Goal: Task Accomplishment & Management: Manage account settings

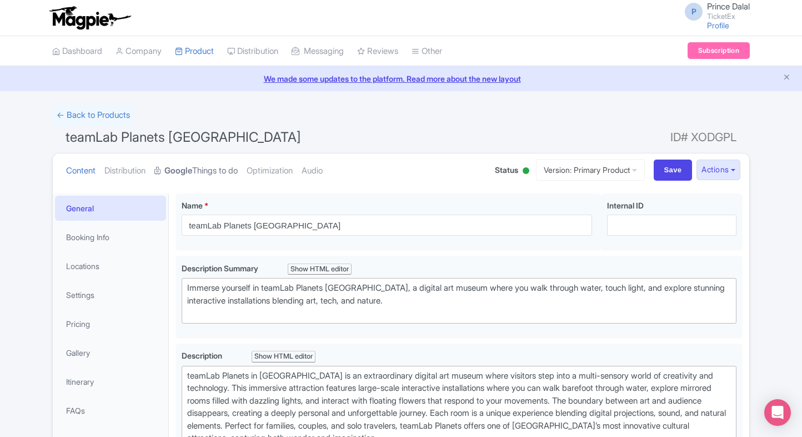
click at [185, 164] on strong "Google" at bounding box center [178, 170] width 28 height 13
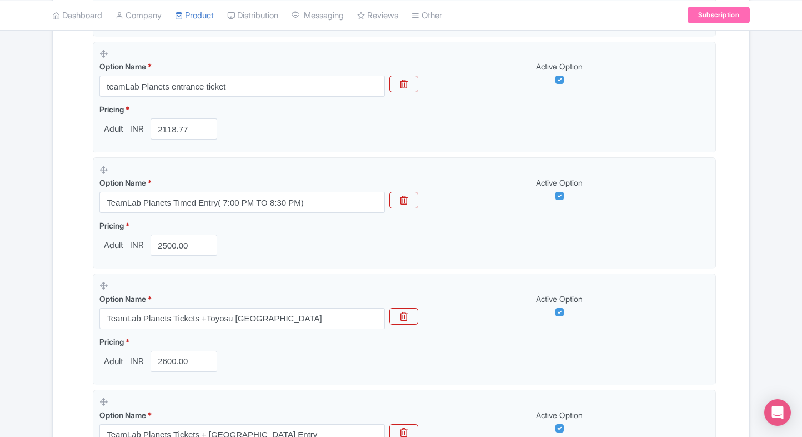
scroll to position [360, 0]
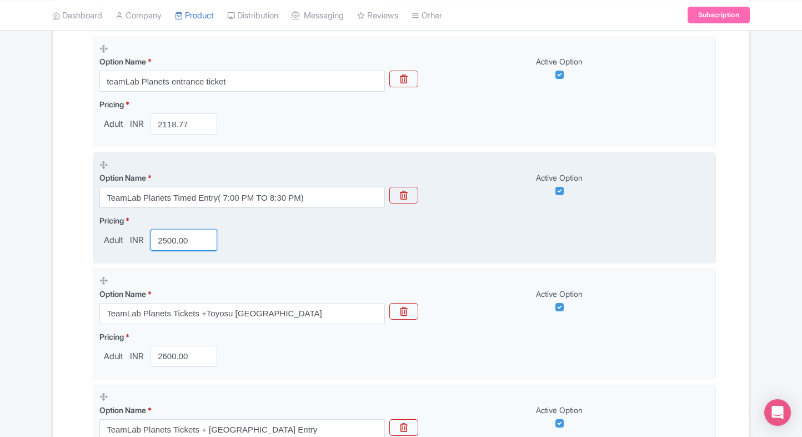
click at [168, 241] on input "2500.00" at bounding box center [184, 239] width 67 height 21
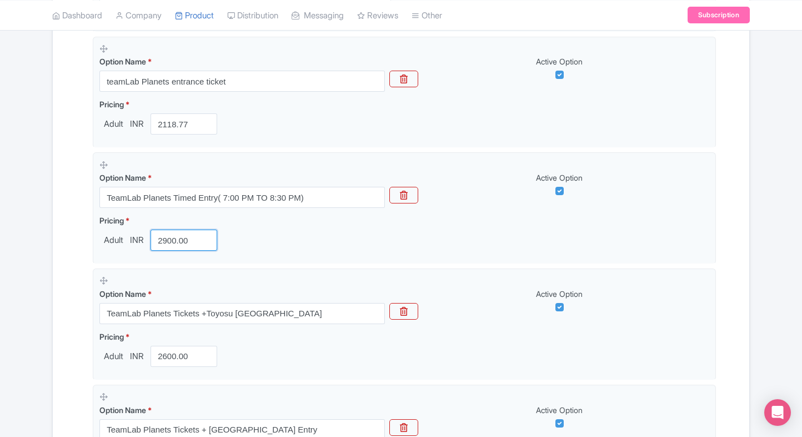
type input "2900.00"
click at [69, 255] on div "Name & Price Locations Description & Reviews Images & Categories Complete teamL…" at bounding box center [400, 333] width 683 height 987
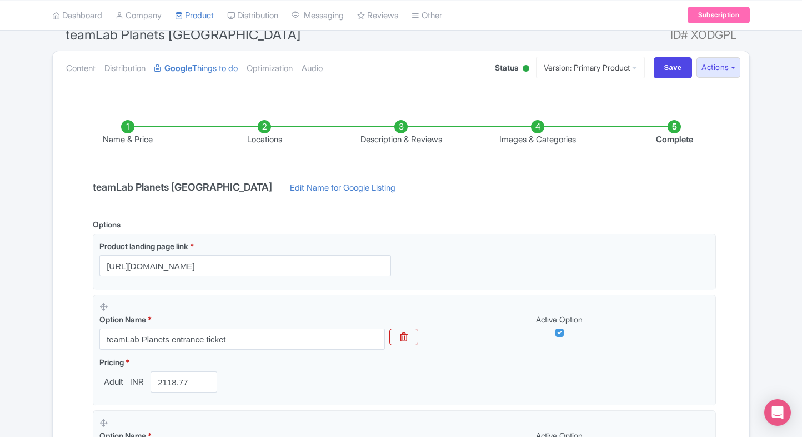
scroll to position [0, 0]
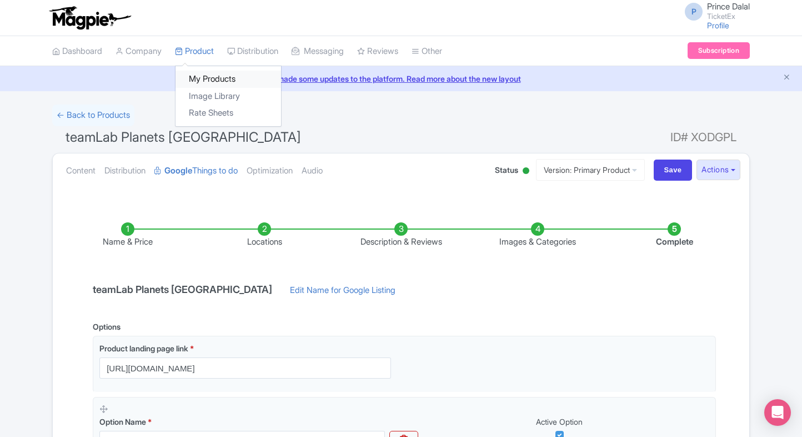
click at [202, 81] on link "My Products" at bounding box center [229, 79] width 106 height 17
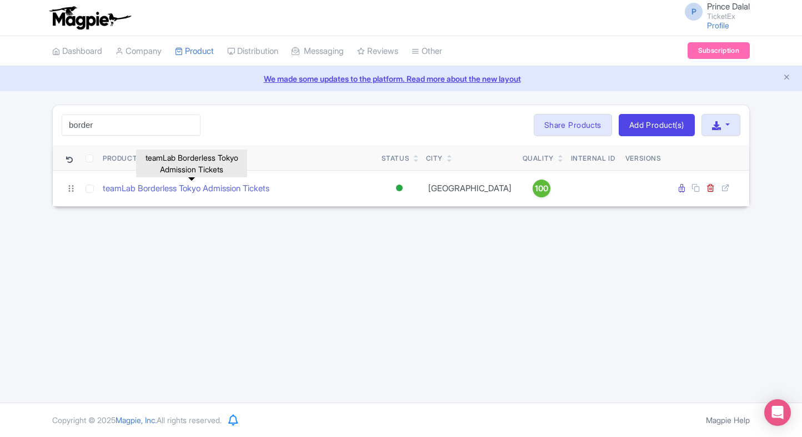
type input "border"
click at [168, 193] on link "teamLab Borderless Tokyo Admission Tickets" at bounding box center [186, 188] width 167 height 13
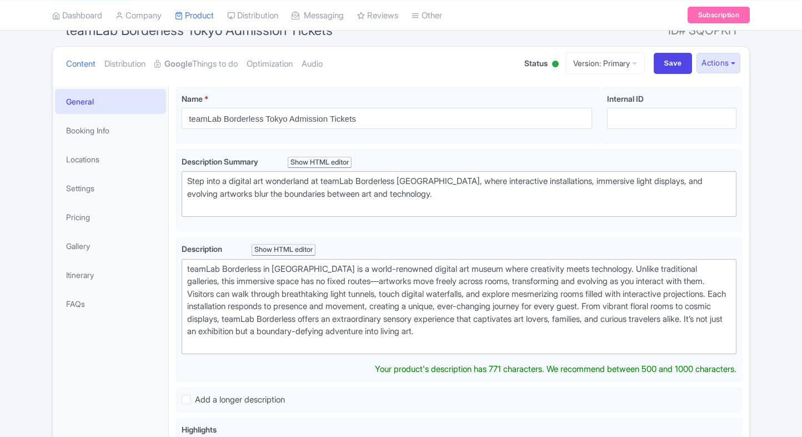
scroll to position [108, 0]
click at [188, 63] on strong "Google" at bounding box center [178, 63] width 28 height 13
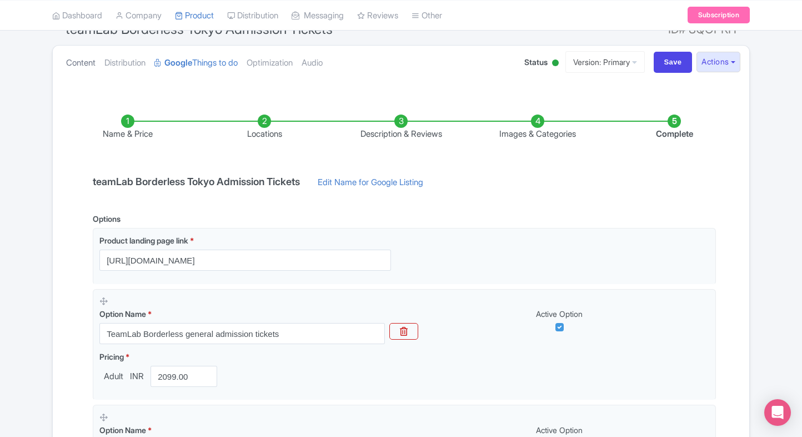
click at [94, 61] on link "Content" at bounding box center [80, 63] width 29 height 35
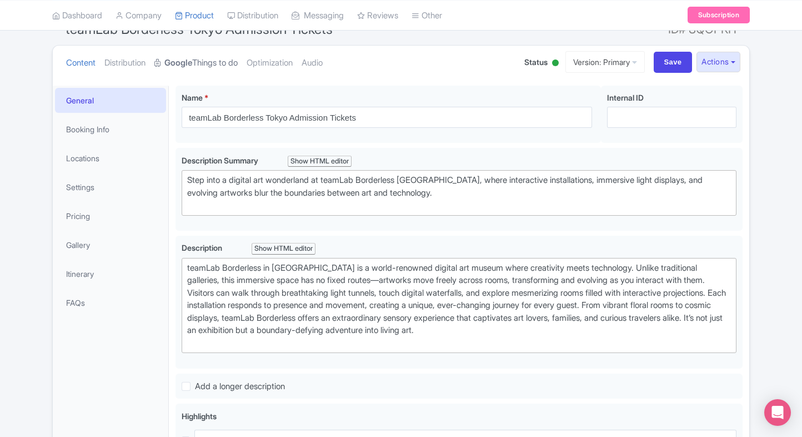
click at [176, 61] on strong "Google" at bounding box center [178, 63] width 28 height 13
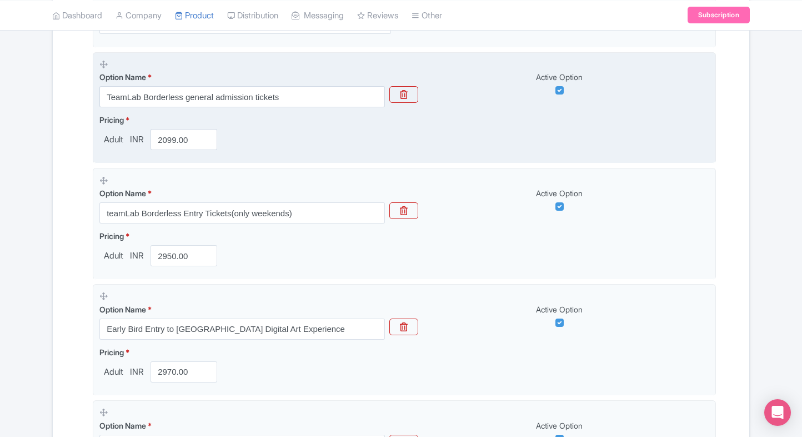
scroll to position [347, 0]
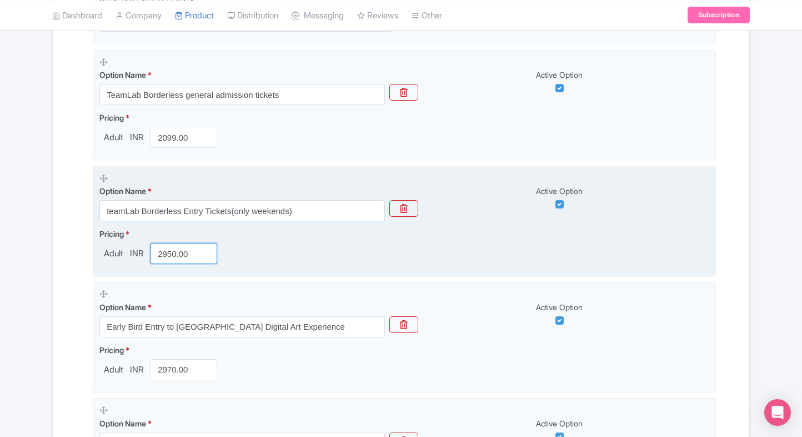
click at [176, 254] on input "2950.00" at bounding box center [184, 253] width 67 height 21
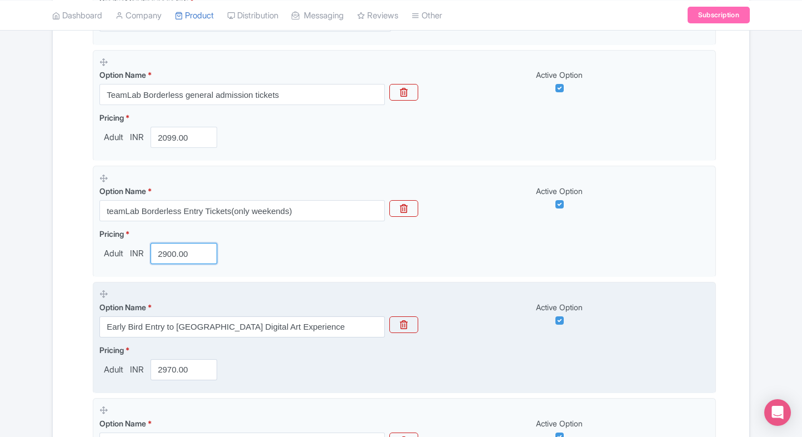
type input "2900.00"
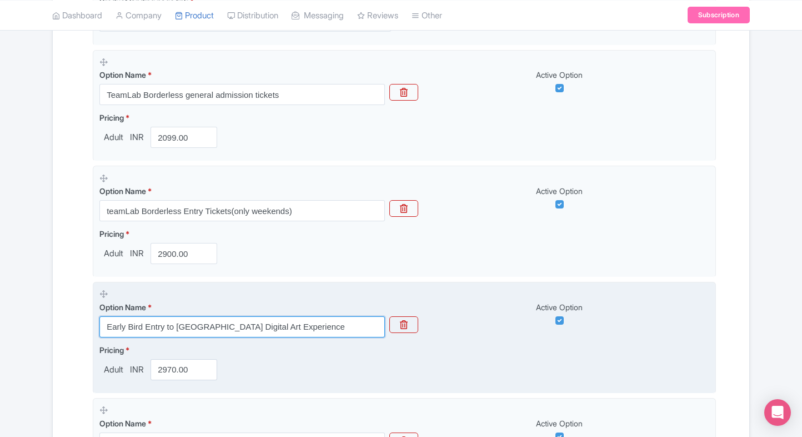
click at [195, 323] on input "Early Bird Entry to Tokyo Digital Art Experience" at bounding box center [242, 326] width 286 height 21
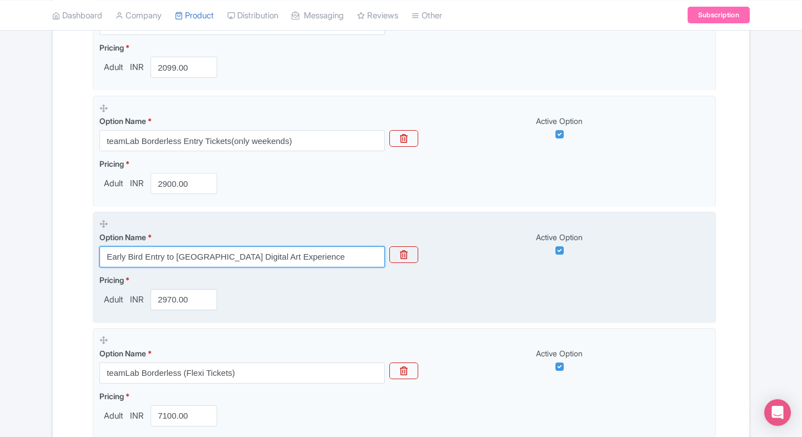
scroll to position [418, 0]
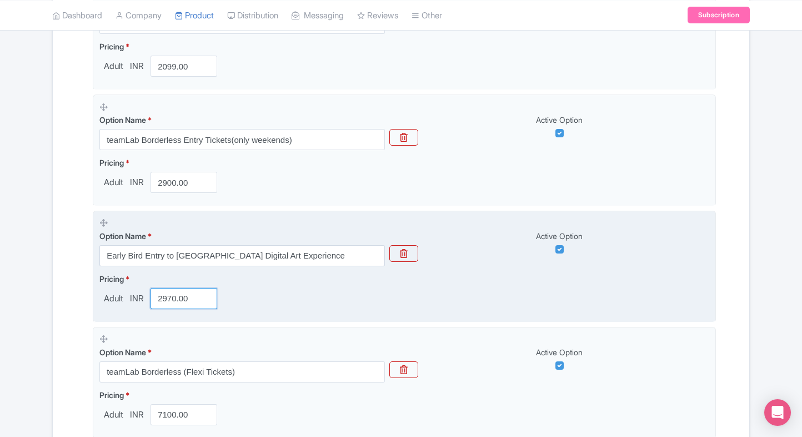
click at [173, 299] on input "2970.00" at bounding box center [184, 298] width 67 height 21
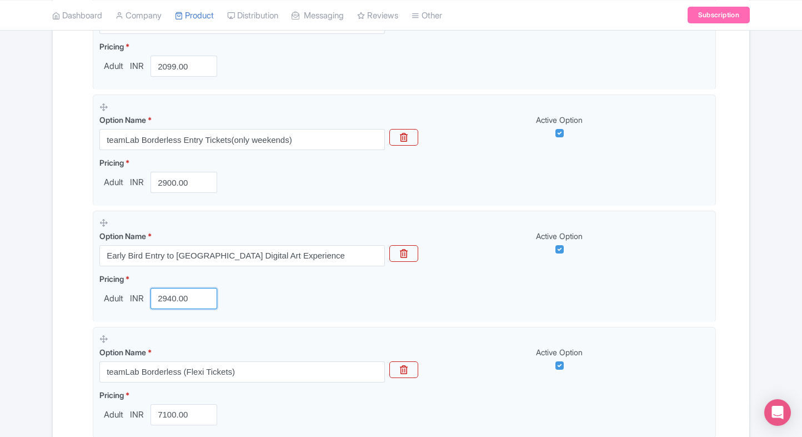
type input "2940.00"
click at [68, 325] on div "Name & Price Locations Description & Reviews Images & Categories Complete teamL…" at bounding box center [400, 159] width 683 height 755
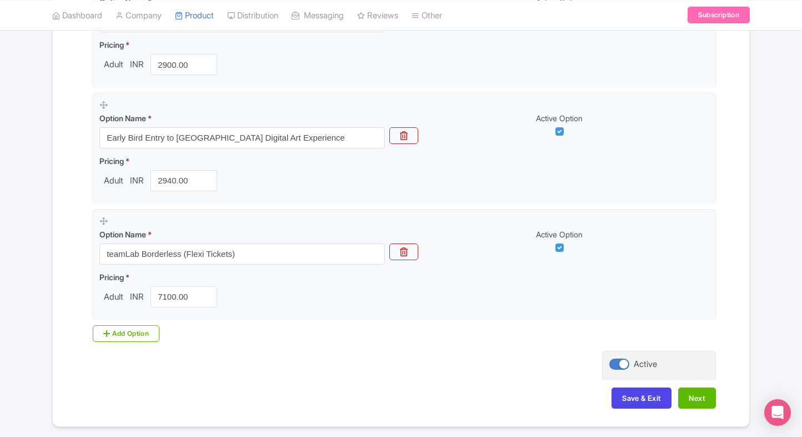
scroll to position [556, 0]
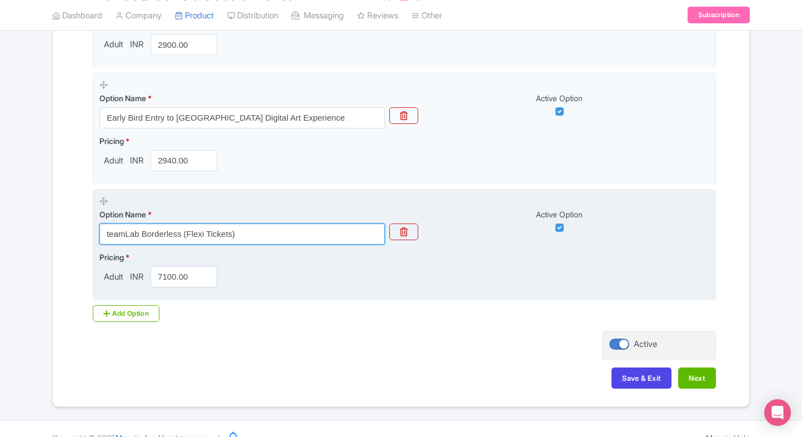
click at [269, 236] on input "teamLab Borderless (Flexi Tickets)" at bounding box center [242, 233] width 286 height 21
paste input "(Random Slots) + Zojo-ji Temple"
type input "teamLab Borderless(Random Slots) + Zojo-ji Temple"
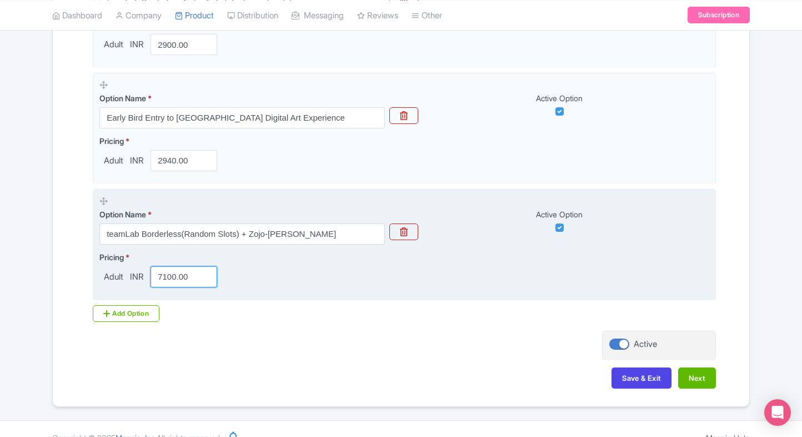
click at [181, 273] on input "7100.00" at bounding box center [184, 276] width 67 height 21
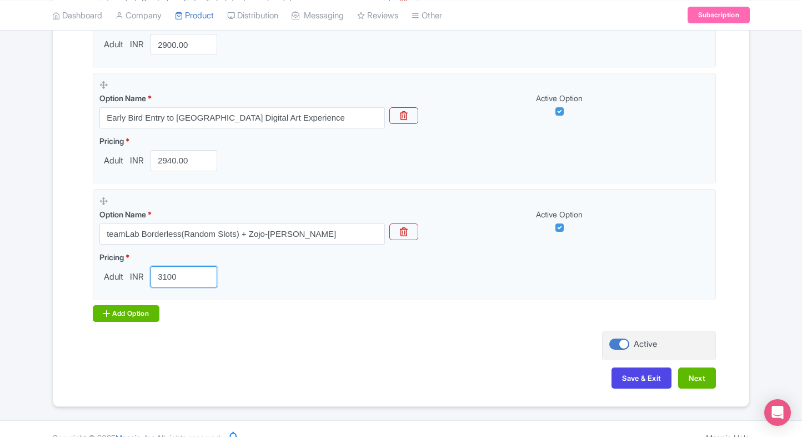
type input "3100"
click at [103, 310] on icon at bounding box center [106, 313] width 7 height 9
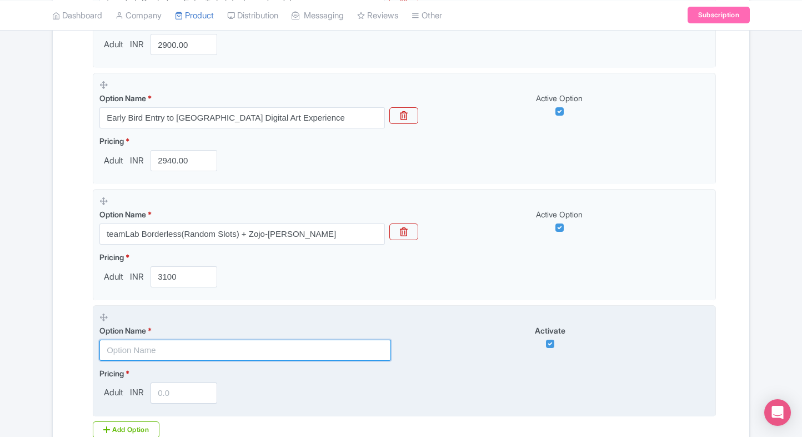
paste input "teamLab Borderless (Flexi Tickets)"
type input "teamLab Borderless (Flexi Tickets)"
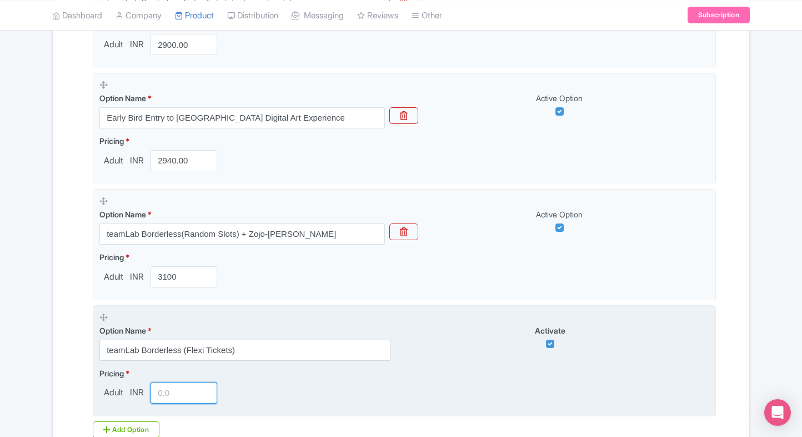
click at [168, 391] on input "number" at bounding box center [184, 392] width 67 height 21
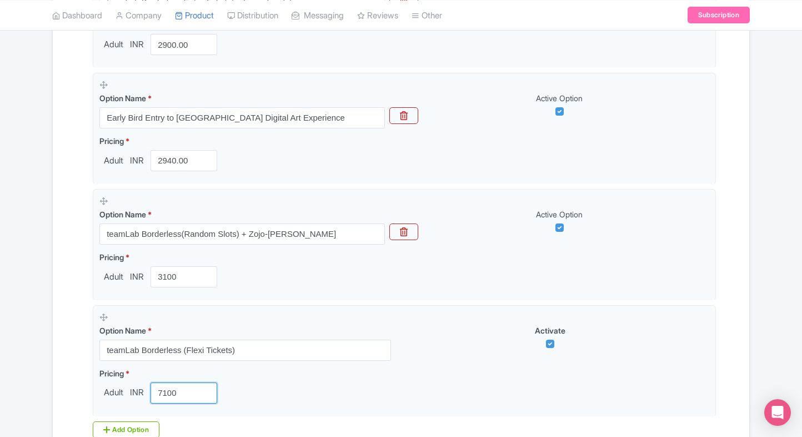
type input "7100"
click at [742, 251] on div "Name & Price Locations Description & Reviews Images & Categories Complete teamL…" at bounding box center [400, 79] width 683 height 871
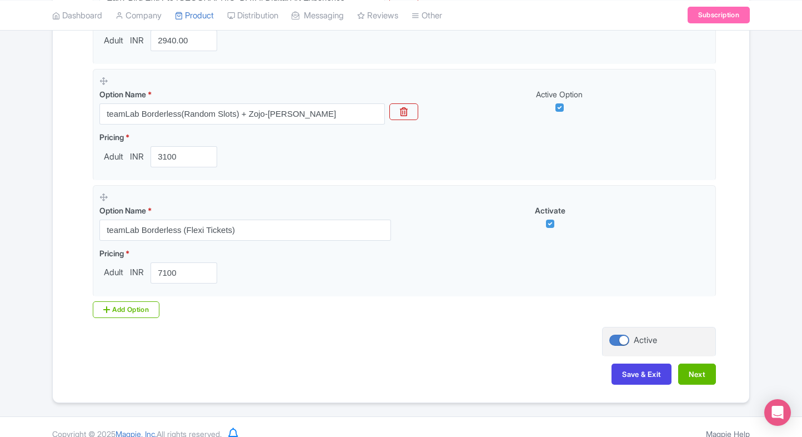
scroll to position [684, 0]
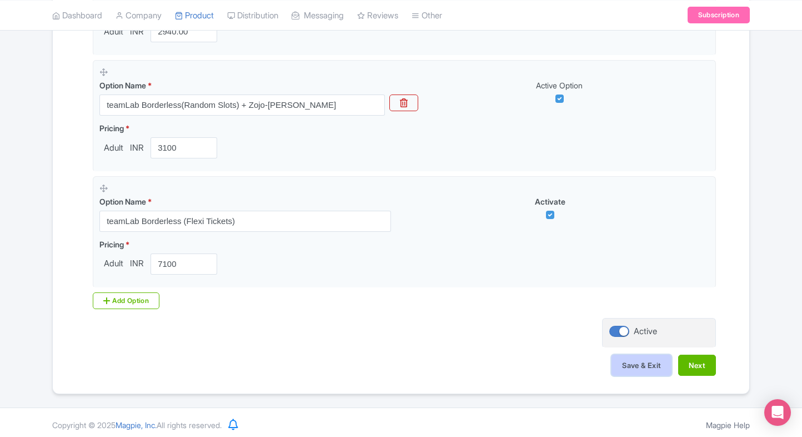
click at [644, 361] on button "Save & Exit" at bounding box center [642, 364] width 60 height 21
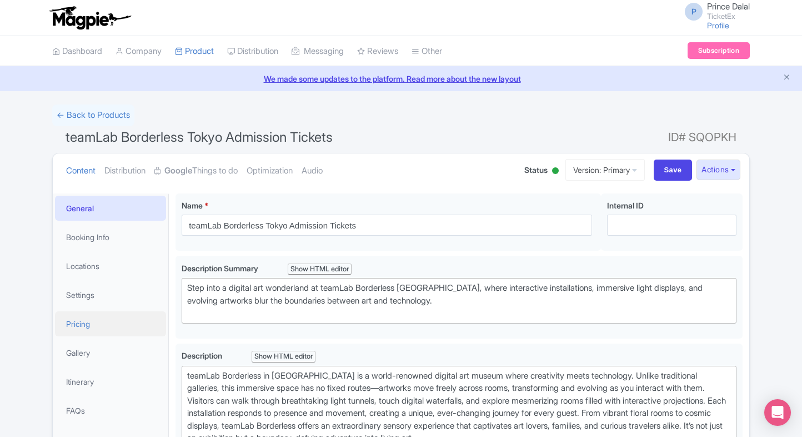
click at [88, 313] on link "Pricing" at bounding box center [110, 323] width 111 height 25
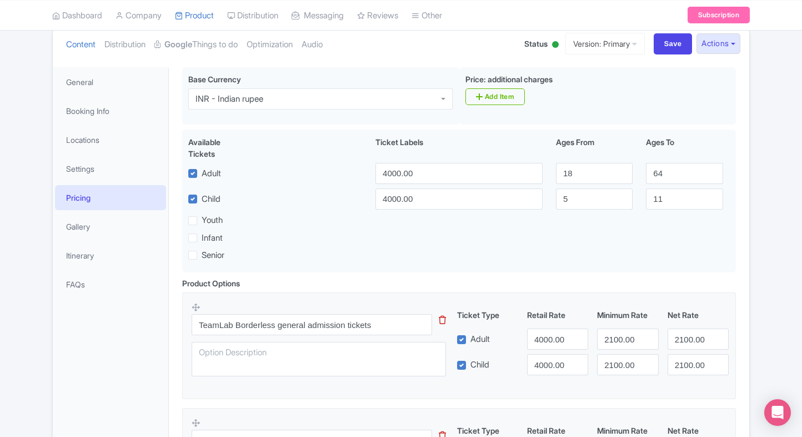
scroll to position [200, 0]
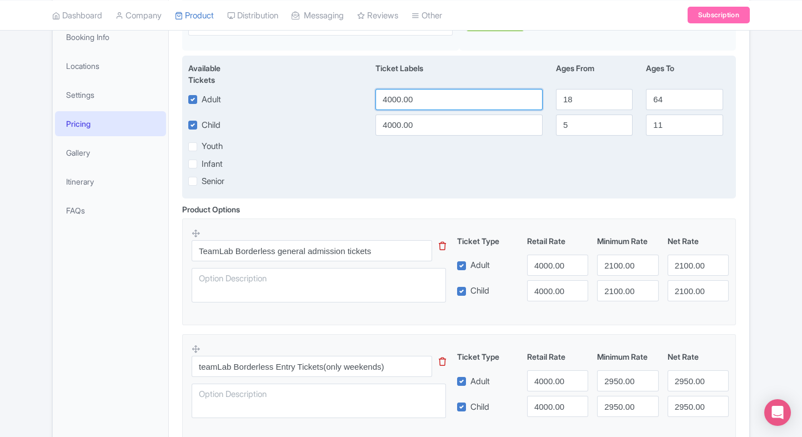
drag, startPoint x: 429, startPoint y: 101, endPoint x: 316, endPoint y: 90, distance: 113.9
click at [316, 90] on div "Adult 4000.00 18 64" at bounding box center [459, 99] width 555 height 21
type input "2099"
click at [378, 118] on input "4000.00" at bounding box center [459, 124] width 167 height 21
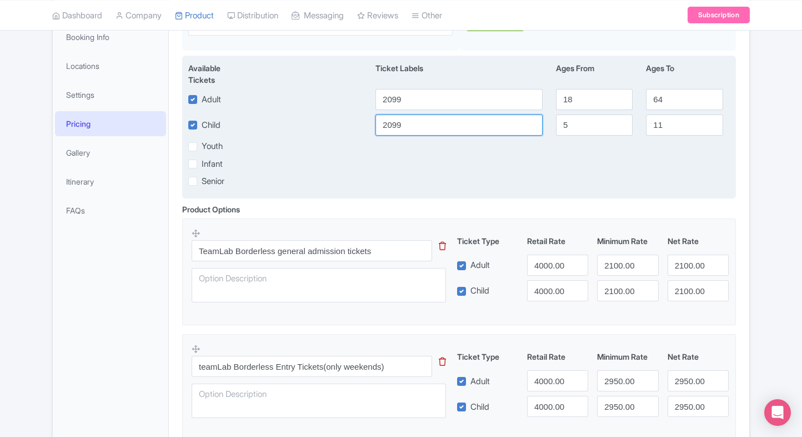
type input "2099"
click at [440, 197] on div "Available Tickets i Ticket Labels Ages From Ages To Adult 2099 18 64 Child 2099…" at bounding box center [459, 127] width 554 height 143
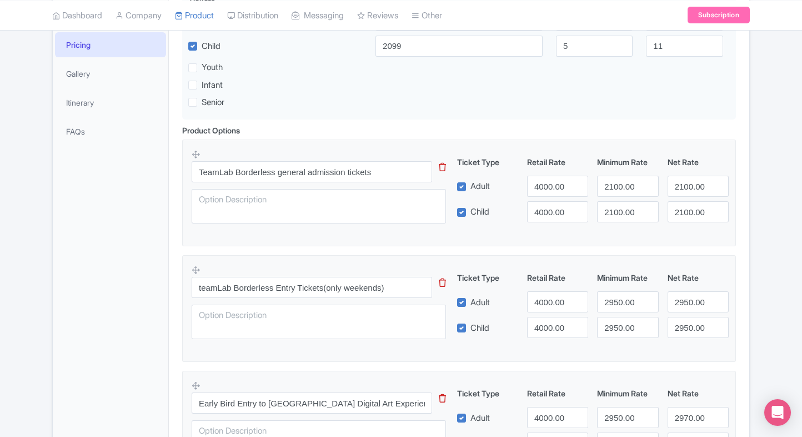
scroll to position [289, 0]
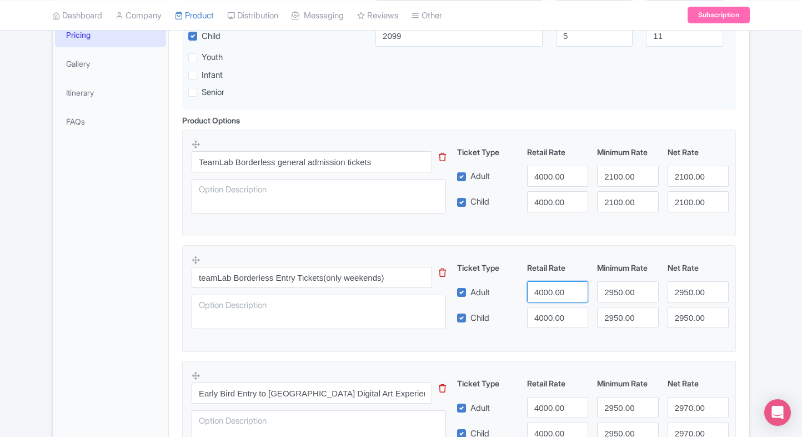
click at [549, 287] on input "4000.00" at bounding box center [557, 291] width 61 height 21
paste input "2900"
click at [547, 289] on input "40029000.00" at bounding box center [557, 291] width 61 height 21
paste input "29"
type input "2900"
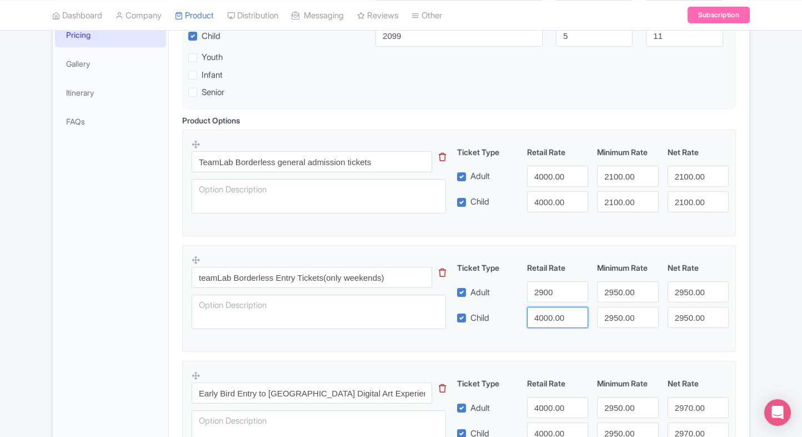
click at [550, 317] on input "4000.00" at bounding box center [557, 317] width 61 height 21
paste input "29"
click at [550, 317] on input "2900" at bounding box center [557, 317] width 61 height 21
type input "2900"
click at [613, 303] on div "Ticket Type Retail Rate Minimum Rate Net Rate Adult 2900 2950.00 2950.00 Child …" at bounding box center [593, 295] width 268 height 66
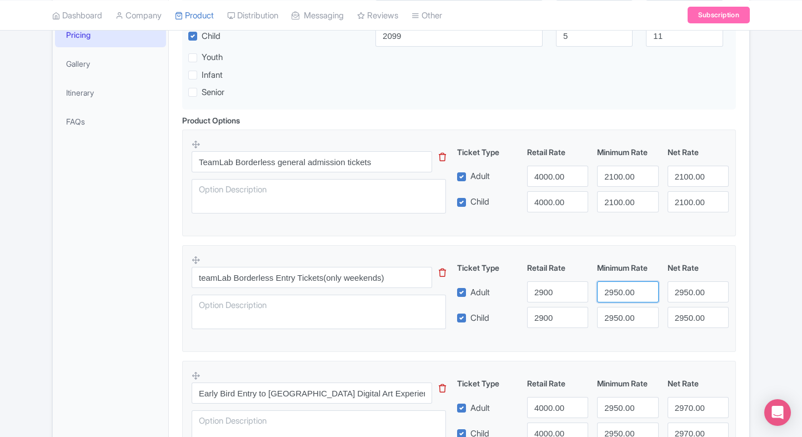
drag, startPoint x: 613, startPoint y: 303, endPoint x: 616, endPoint y: 297, distance: 7.2
click at [616, 297] on div "Ticket Type Retail Rate Minimum Rate Net Rate Adult 2900 2950.00 2950.00 Child …" at bounding box center [593, 295] width 268 height 66
click at [616, 297] on input "2950.00" at bounding box center [627, 291] width 61 height 21
paste input "number"
click at [616, 297] on input "2900" at bounding box center [627, 291] width 61 height 21
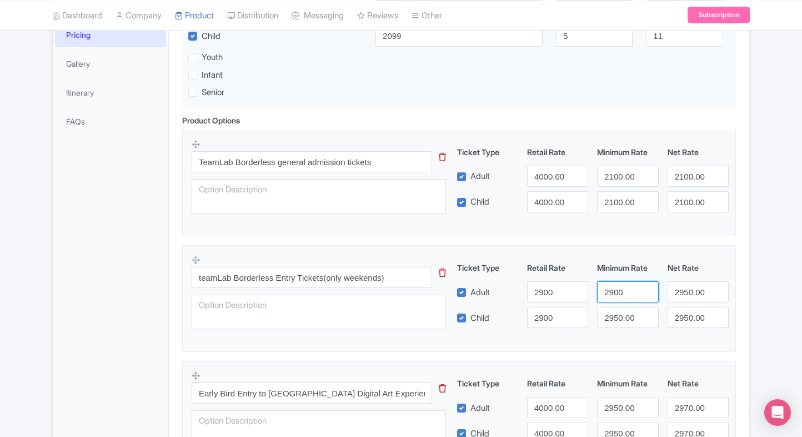
type input "2900"
click at [620, 318] on input "2950.00" at bounding box center [627, 317] width 61 height 21
paste input "number"
drag, startPoint x: 620, startPoint y: 318, endPoint x: 688, endPoint y: 297, distance: 71.0
click at [688, 297] on div "Ticket Type Retail Rate Minimum Rate Net Rate Adult 2900 2900 2950.00 Child 290…" at bounding box center [593, 295] width 268 height 66
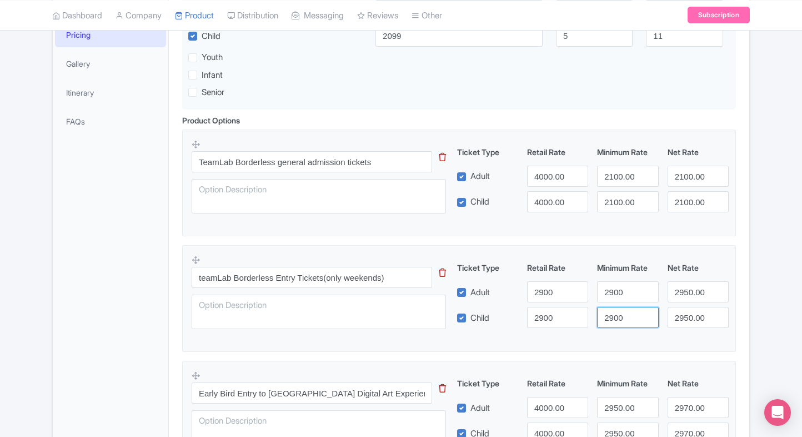
type input "2900"
click at [688, 297] on input "2950.00" at bounding box center [698, 291] width 61 height 21
paste input "number"
drag, startPoint x: 688, startPoint y: 297, endPoint x: 689, endPoint y: 313, distance: 16.7
click at [689, 313] on div "Ticket Type Retail Rate Minimum Rate Net Rate Adult 2900 2900 2900 Child 2900 2…" at bounding box center [593, 295] width 268 height 66
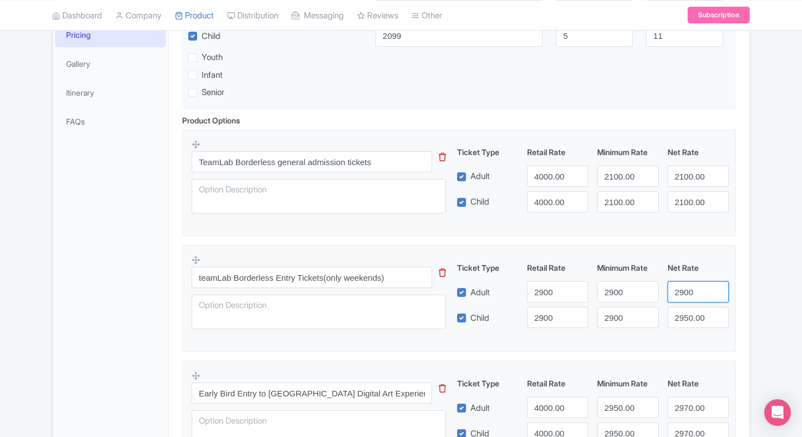
type input "2900"
click at [689, 313] on input "2950.00" at bounding box center [698, 317] width 61 height 21
paste input "number"
type input "2900"
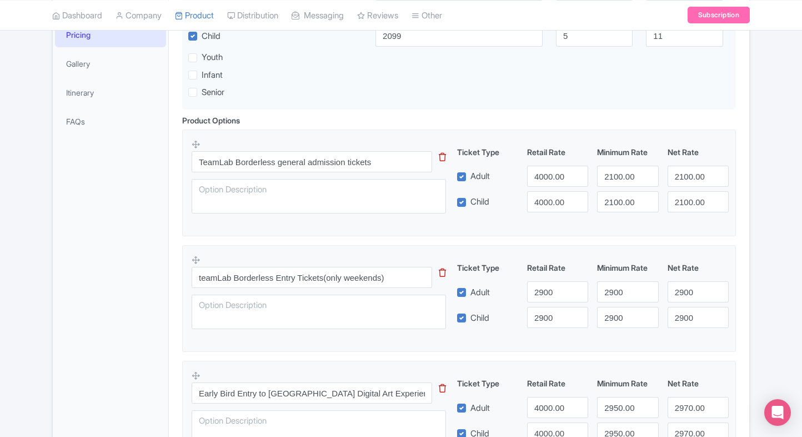
click at [742, 288] on div "Product Options i TeamLab Borderless general admission tickets This tip has not…" at bounding box center [459, 418] width 567 height 609
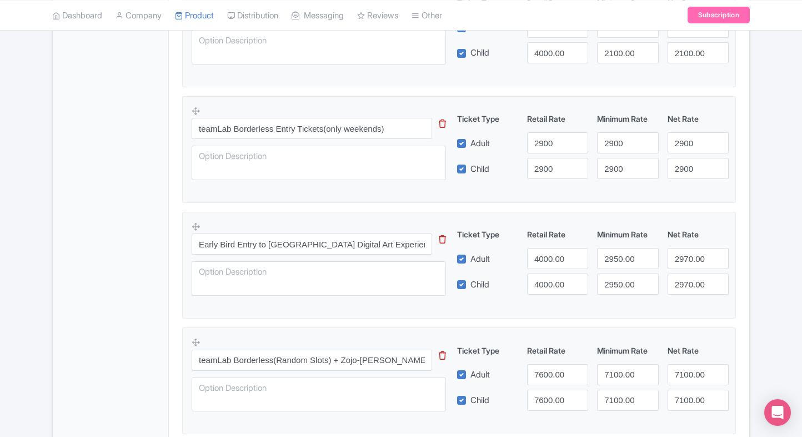
scroll to position [440, 0]
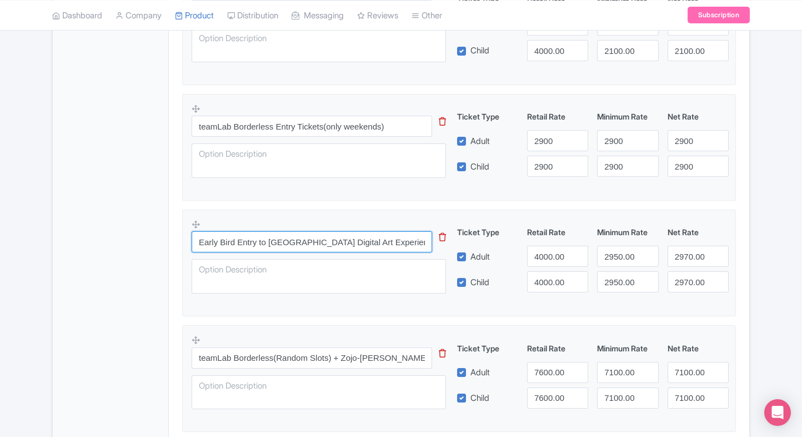
click at [376, 241] on input "Early Bird Entry to Tokyo Digital Art Experience" at bounding box center [312, 241] width 241 height 21
paste input "Random Slots"
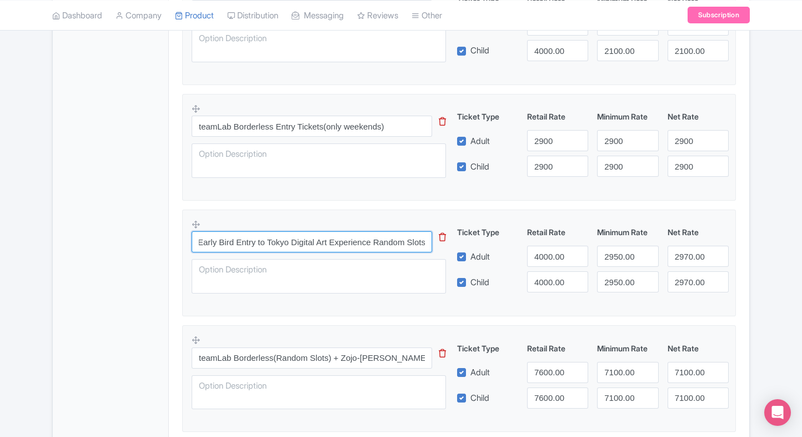
type input "Early Bird Entry to Tokyo Digital Art Experience Random Slots"
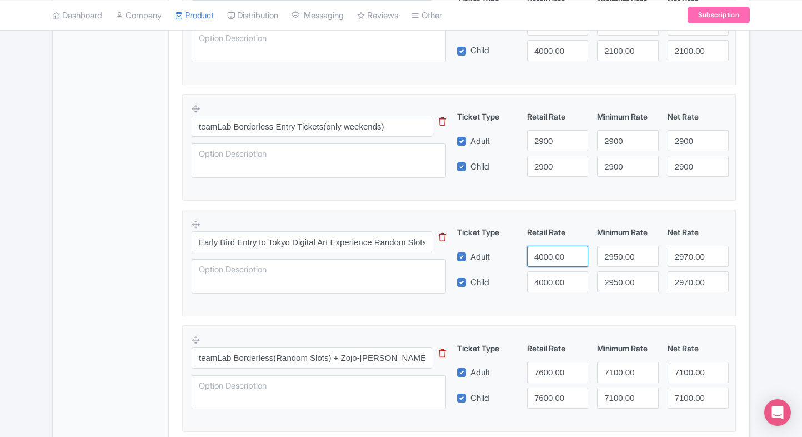
click at [556, 264] on input "4000.00" at bounding box center [557, 256] width 61 height 21
type input "2940"
click at [554, 274] on input "4000.00" at bounding box center [557, 281] width 61 height 21
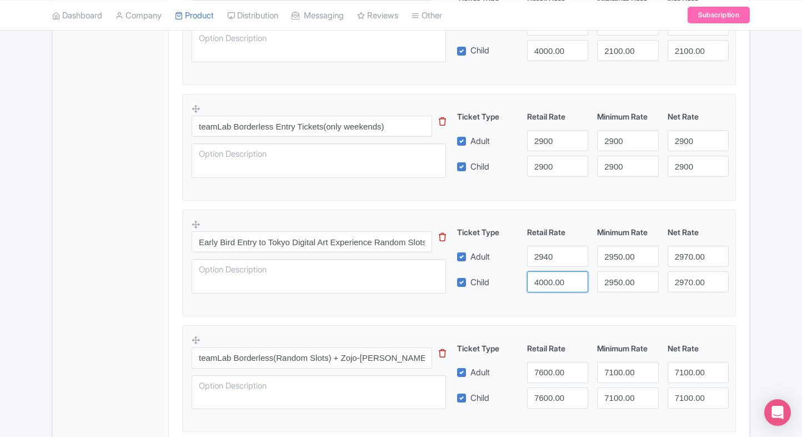
click at [554, 274] on input "4000.00" at bounding box center [557, 281] width 61 height 21
paste input "294"
click at [554, 274] on input "2940" at bounding box center [557, 281] width 61 height 21
type input "2940"
click at [604, 261] on input "2950.00" at bounding box center [627, 256] width 61 height 21
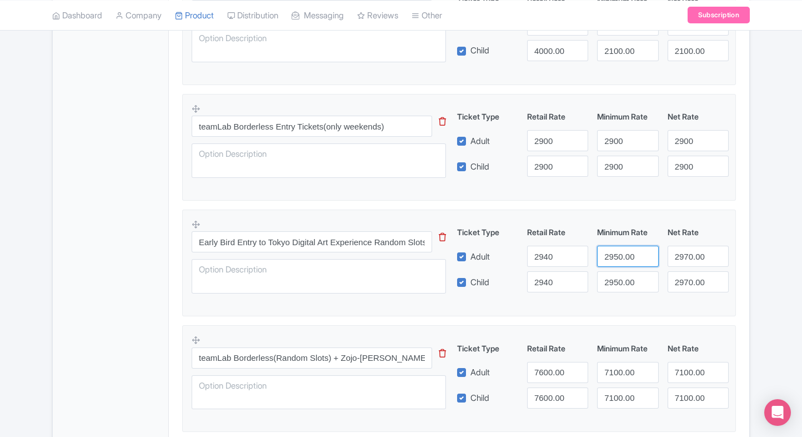
paste input "4"
click at [604, 261] on input "2940" at bounding box center [627, 256] width 61 height 21
type input "2940"
click at [617, 279] on input "2950.00" at bounding box center [627, 281] width 61 height 21
paste input "4"
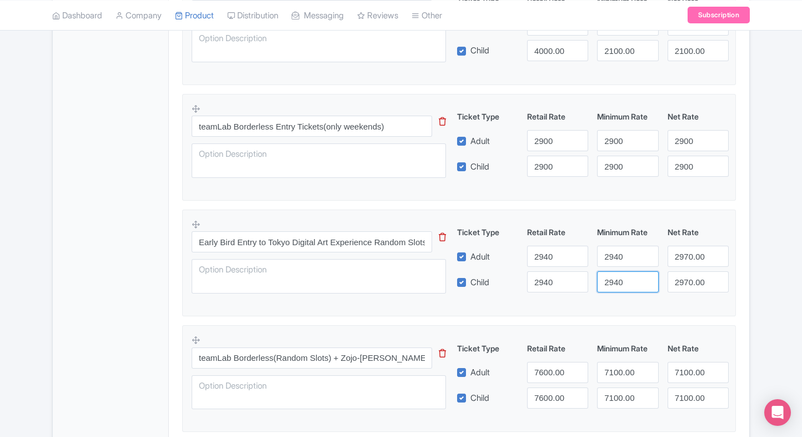
drag, startPoint x: 617, startPoint y: 279, endPoint x: 676, endPoint y: 261, distance: 61.8
click at [676, 261] on div "Ticket Type Retail Rate Minimum Rate Net Rate Adult 2940 2940 2970.00 Child 294…" at bounding box center [593, 259] width 268 height 66
type input "2940"
click at [676, 261] on input "2970.00" at bounding box center [698, 256] width 61 height 21
paste input "4"
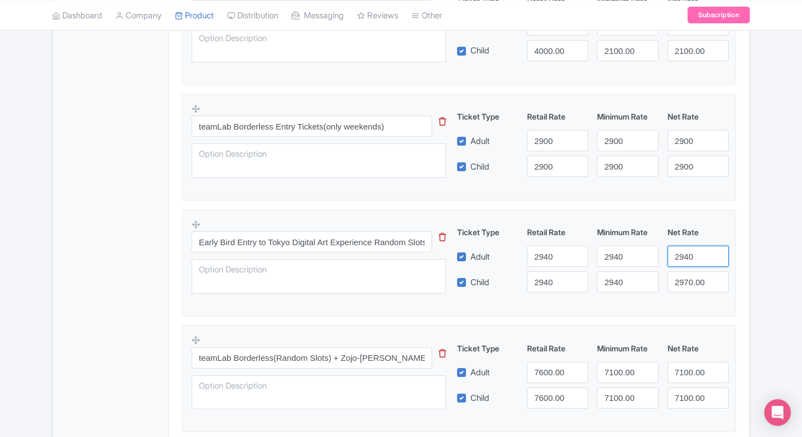
drag, startPoint x: 676, startPoint y: 261, endPoint x: 692, endPoint y: 283, distance: 28.2
click at [692, 283] on div "Ticket Type Retail Rate Minimum Rate Net Rate Adult 2940 2940 2940 Child 2940 2…" at bounding box center [593, 259] width 268 height 66
type input "2940"
paste input "2940"
click at [692, 283] on input "29702940.00" at bounding box center [698, 281] width 61 height 21
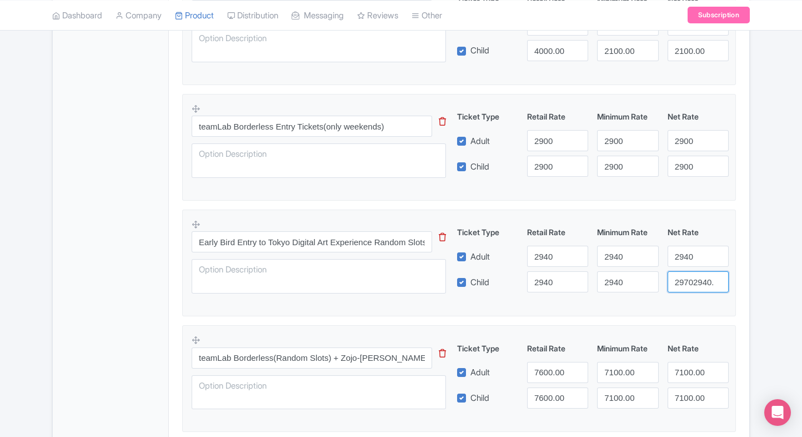
click at [692, 283] on input "29702940.00" at bounding box center [698, 281] width 61 height 21
paste input "4"
type input "2940"
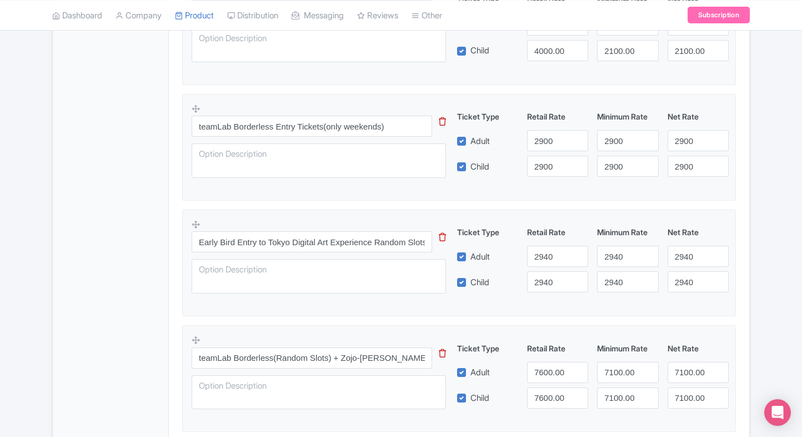
click at [742, 274] on div "Product Options i TeamLab Borderless general admission tickets This tip has not…" at bounding box center [459, 267] width 567 height 609
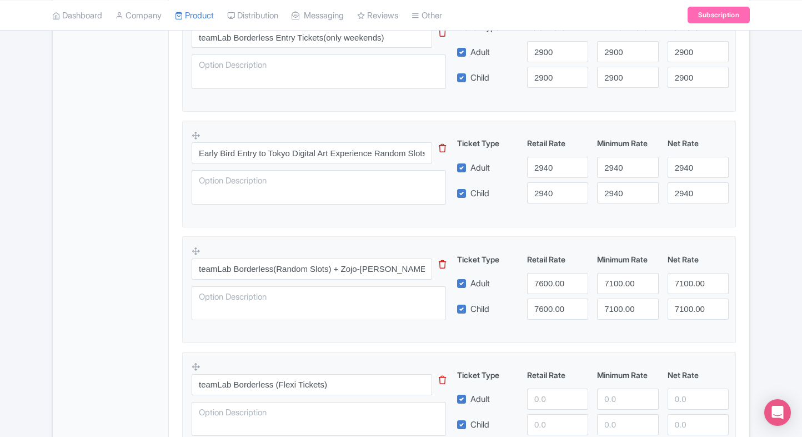
scroll to position [528, 0]
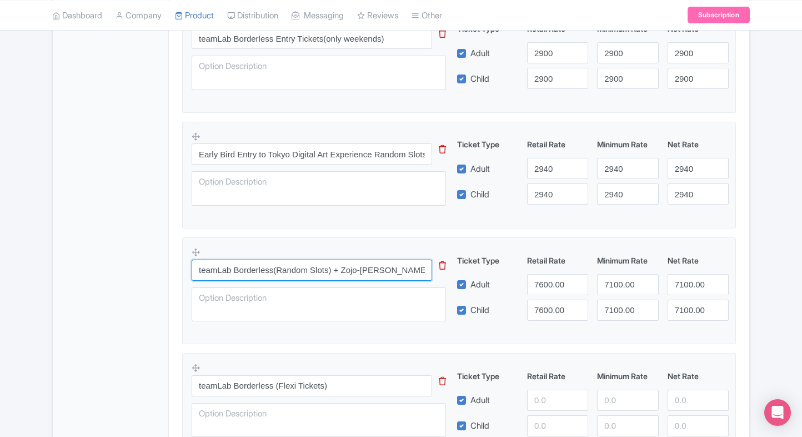
click at [309, 272] on input "teamLab Borderless(Random Slots) + Zojo-ji Temple" at bounding box center [312, 269] width 241 height 21
paste input "text"
type input "teamLab Borderless(Random Slots) + Zojo-ji Temple"
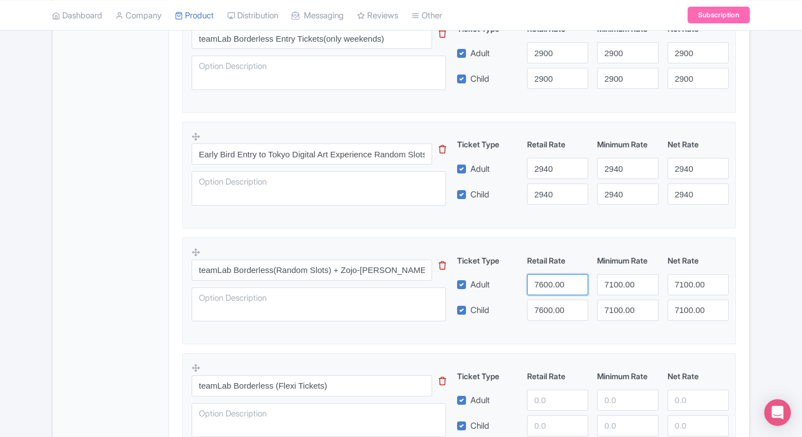
click at [538, 280] on input "7600.00" at bounding box center [557, 284] width 61 height 21
type input "3100"
click at [556, 308] on input "7600.00" at bounding box center [557, 309] width 61 height 21
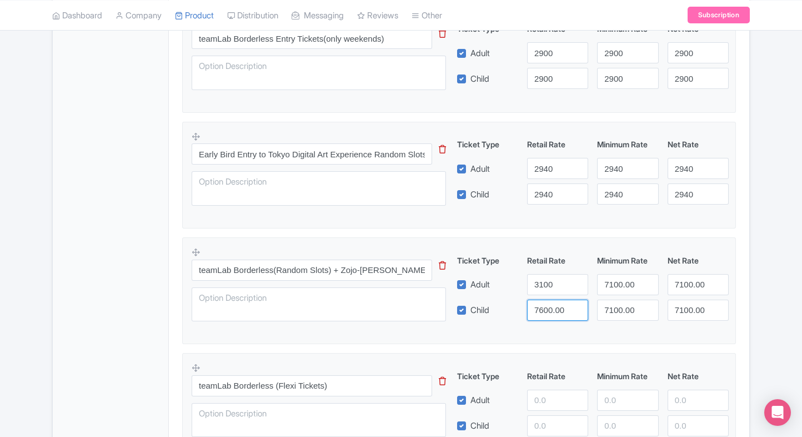
paste input "31"
click at [556, 308] on input "3100" at bounding box center [557, 309] width 61 height 21
type input "3100"
click at [614, 274] on input "7100.00" at bounding box center [627, 284] width 61 height 21
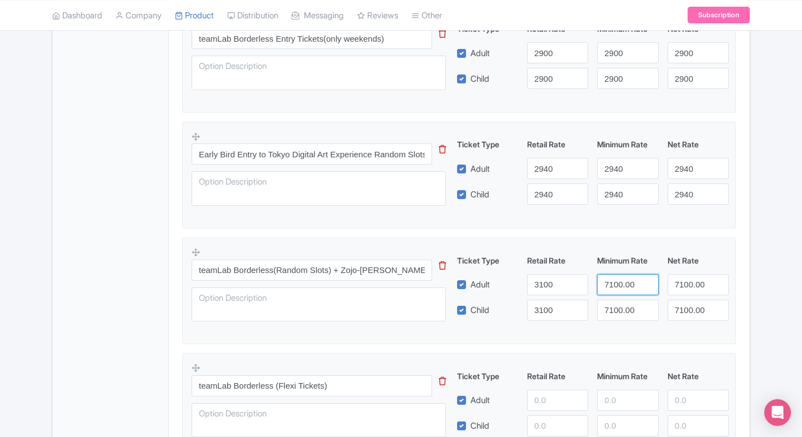
paste input "31"
type input "3100"
click at [616, 302] on input "7100.00" at bounding box center [627, 309] width 61 height 21
paste input "31"
click at [616, 302] on input "7100.00" at bounding box center [627, 309] width 61 height 21
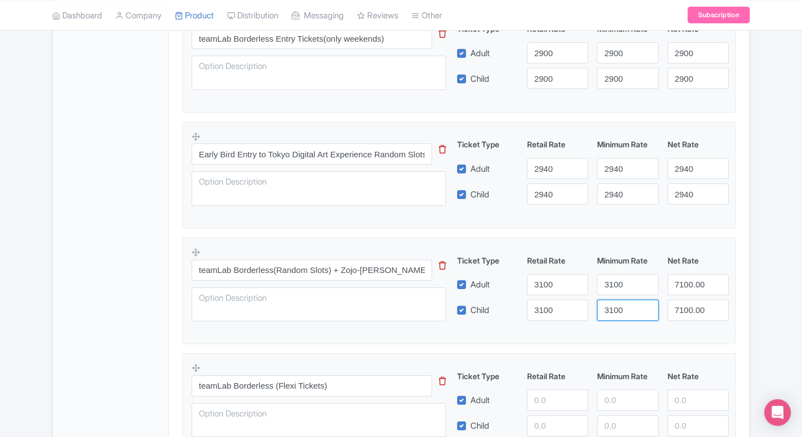
type input "3100"
click at [686, 274] on input "7100.00" at bounding box center [698, 284] width 61 height 21
paste input "31"
click at [686, 274] on input "3100" at bounding box center [698, 284] width 61 height 21
type input "3100"
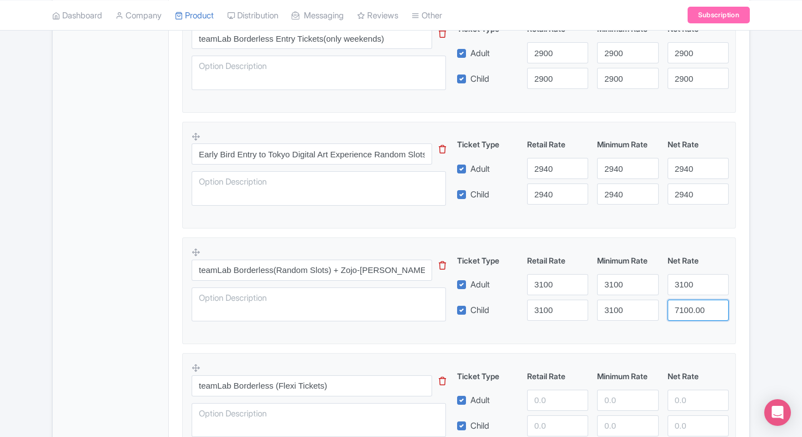
click at [689, 299] on input "7100.00" at bounding box center [698, 309] width 61 height 21
paste input "31"
click at [689, 299] on input "7100.00" at bounding box center [698, 309] width 61 height 21
type input "3100"
click at [733, 282] on fieldset "teamLab Borderless(Random Slots) + Zojo-ji Temple This tip has not data. Code: …" at bounding box center [459, 290] width 554 height 107
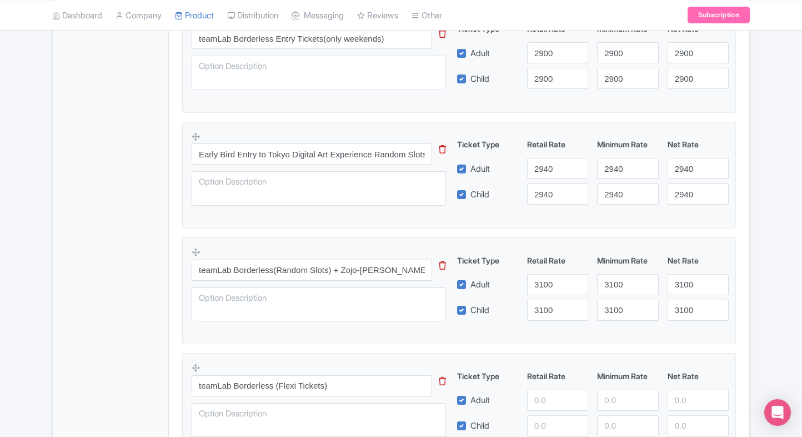
scroll to position [610, 0]
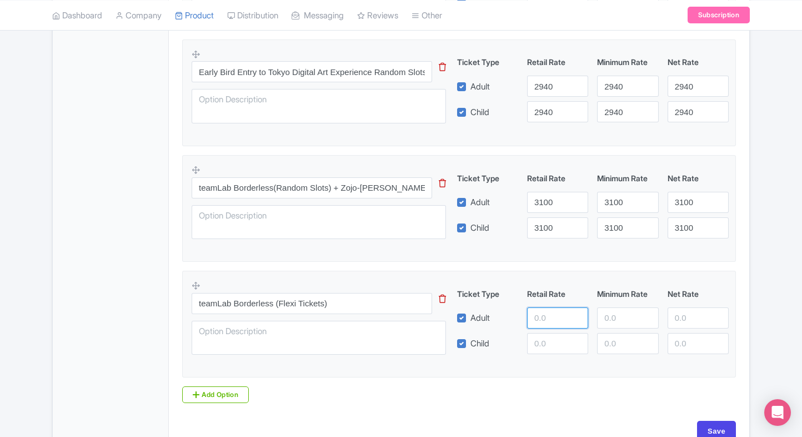
click at [548, 313] on input "number" at bounding box center [557, 317] width 61 height 21
type input "7100"
click at [547, 334] on input "number" at bounding box center [557, 343] width 61 height 21
type input "7100"
click at [616, 328] on div "Ticket Type Retail Rate Minimum Rate Net Rate Adult 7100 Child 7100 This tip ha…" at bounding box center [593, 321] width 268 height 66
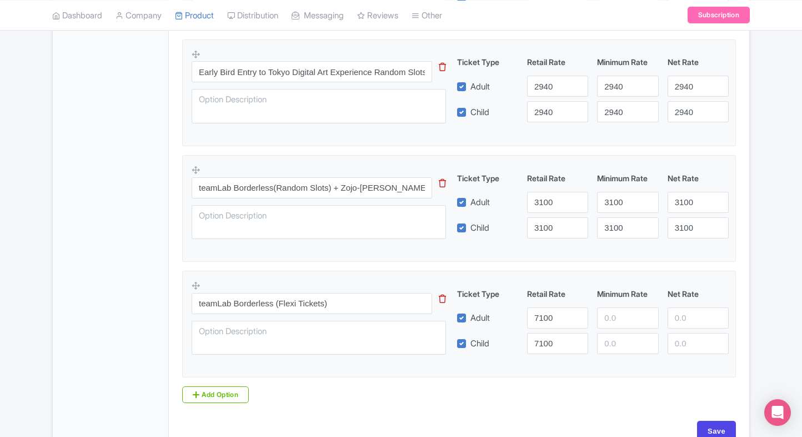
click at [616, 328] on div "Ticket Type Retail Rate Minimum Rate Net Rate Adult 7100 Child 7100 This tip ha…" at bounding box center [593, 321] width 268 height 66
click at [552, 326] on input "7100" at bounding box center [557, 317] width 61 height 21
click at [591, 321] on div "7100" at bounding box center [558, 317] width 70 height 21
paste input "7100"
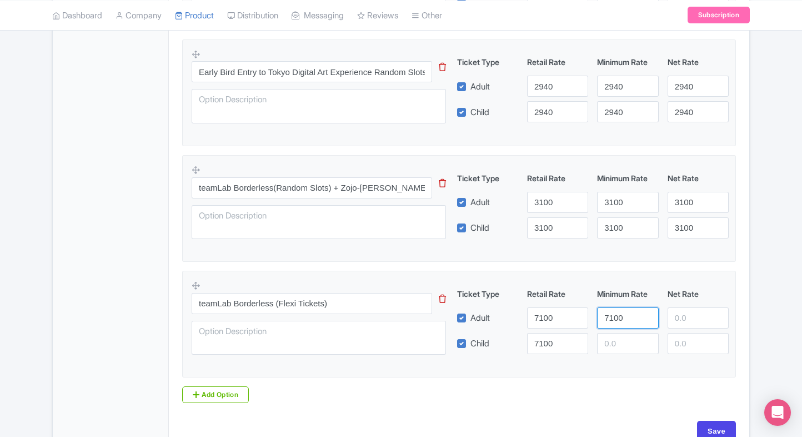
click at [609, 319] on input "7100" at bounding box center [627, 317] width 61 height 21
type input "7100"
paste input "7100"
click at [613, 338] on input "7100" at bounding box center [627, 343] width 61 height 21
type input "7100"
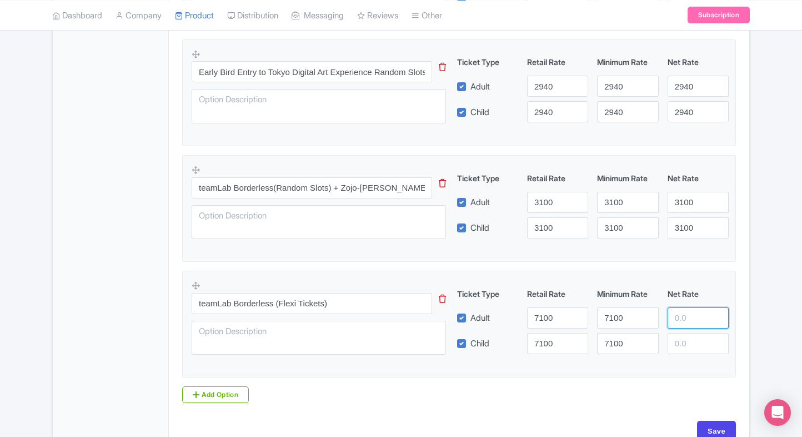
paste input "7100"
click at [717, 310] on input "number" at bounding box center [698, 317] width 61 height 21
type input "7100"
paste input "7100"
click at [696, 338] on input "7100" at bounding box center [698, 343] width 61 height 21
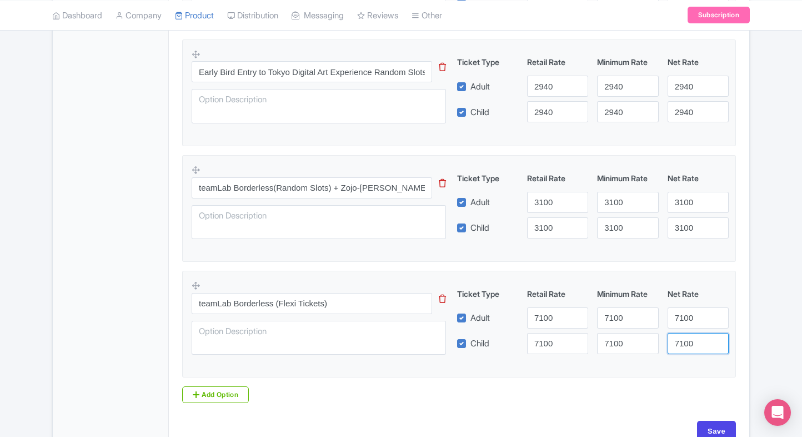
type input "7100"
click at [738, 317] on div "Product Options i TeamLab Borderless general admission tickets This tip has not…" at bounding box center [459, 97] width 567 height 609
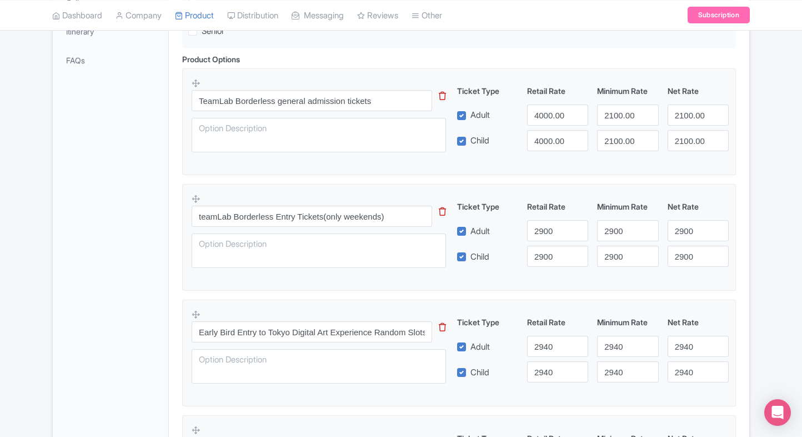
scroll to position [330, 0]
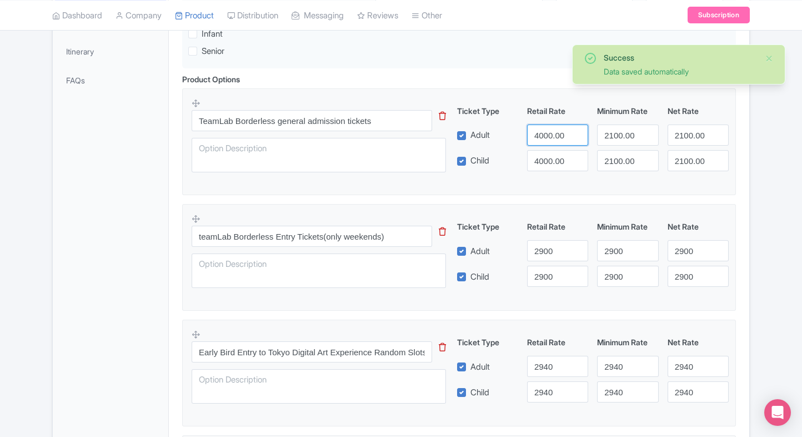
click at [531, 128] on input "4000.00" at bounding box center [557, 134] width 61 height 21
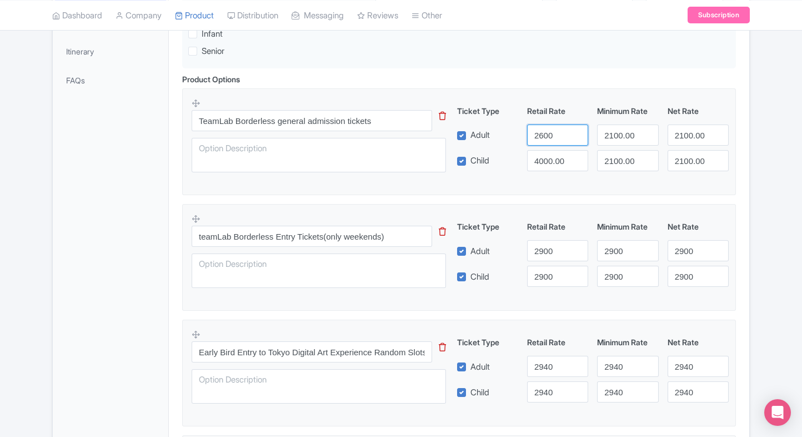
type input "2600"
click at [542, 155] on input "4000.00" at bounding box center [557, 160] width 61 height 21
paste input "26"
click at [542, 155] on input "2600" at bounding box center [557, 160] width 61 height 21
type input "2600"
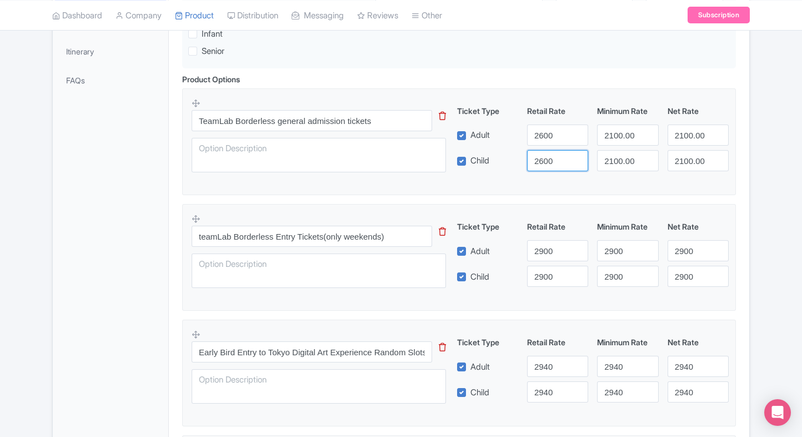
drag, startPoint x: 589, startPoint y: 149, endPoint x: 609, endPoint y: 141, distance: 21.7
click at [609, 141] on div "Ticket Type Retail Rate Minimum Rate Net Rate Adult 2600 2100.00 2100.00 Child …" at bounding box center [593, 138] width 268 height 66
click at [609, 141] on input "2100.00" at bounding box center [627, 134] width 61 height 21
paste input "6"
click at [609, 141] on input "2600" at bounding box center [627, 134] width 61 height 21
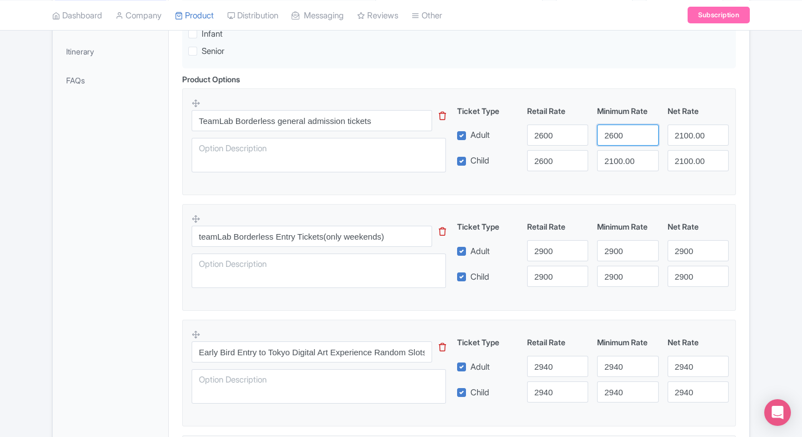
type input "2600"
click at [613, 156] on input "2100.00" at bounding box center [627, 160] width 61 height 21
paste input "6"
drag, startPoint x: 613, startPoint y: 156, endPoint x: 693, endPoint y: 132, distance: 83.3
click at [693, 132] on div "Ticket Type Retail Rate Minimum Rate Net Rate Adult 2600 2600 2100.00 Child 260…" at bounding box center [593, 138] width 268 height 66
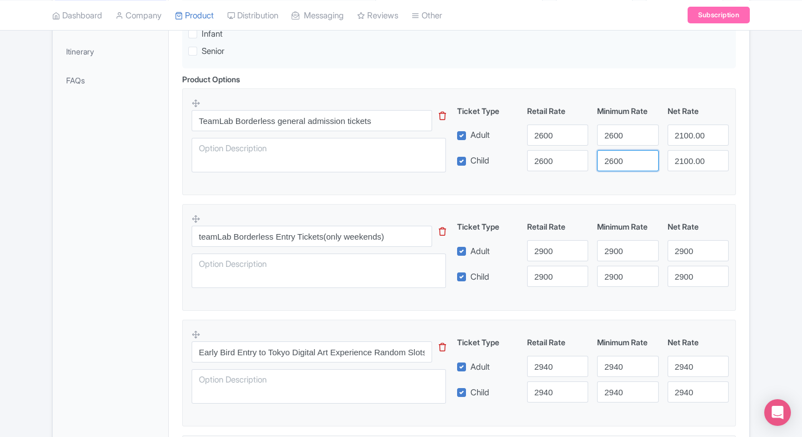
type input "2600"
click at [693, 132] on input "2100.00" at bounding box center [698, 134] width 61 height 21
paste input "6"
drag, startPoint x: 693, startPoint y: 132, endPoint x: 696, endPoint y: 161, distance: 29.0
click at [696, 161] on div "Ticket Type Retail Rate Minimum Rate Net Rate Adult 2600 2600 2600 Child 2600 2…" at bounding box center [593, 138] width 268 height 66
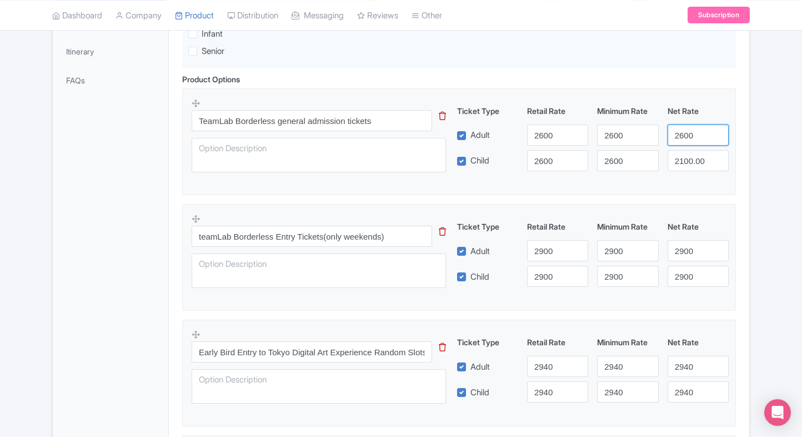
type input "2600"
paste input "2600"
click at [696, 161] on input "2100.260000" at bounding box center [698, 160] width 61 height 21
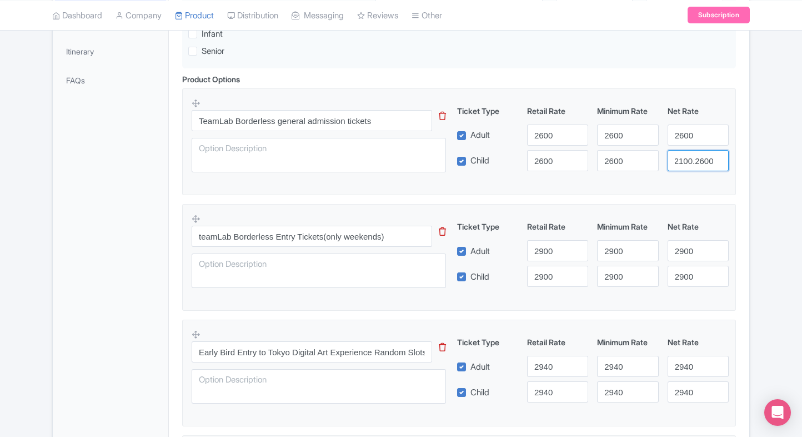
paste input "6"
type input "2600"
click at [742, 163] on div "Product Options i TeamLab Borderless general admission tickets This tip has not…" at bounding box center [459, 377] width 567 height 609
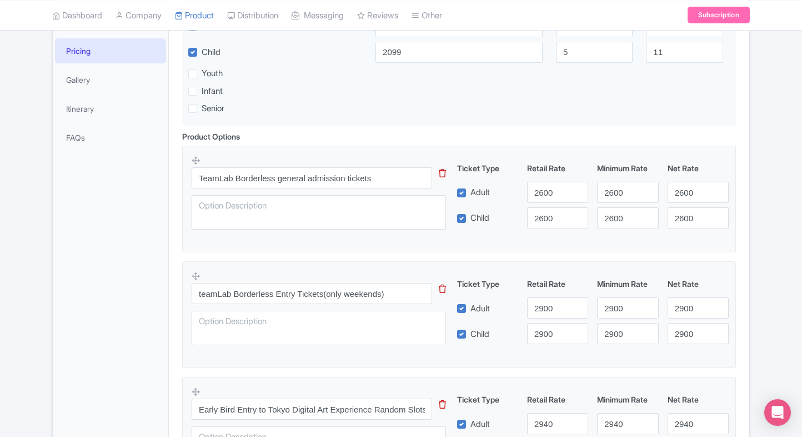
scroll to position [271, 0]
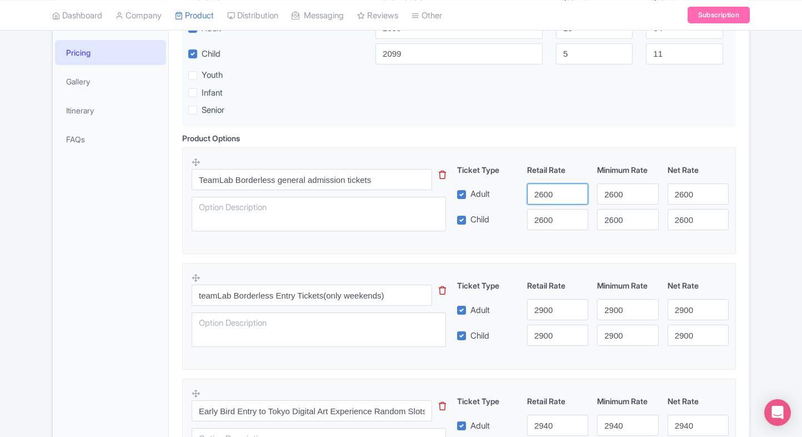
click at [533, 196] on input "2600" at bounding box center [557, 193] width 61 height 21
type input "2099"
click at [542, 217] on input "2600" at bounding box center [557, 219] width 61 height 21
paste input "099"
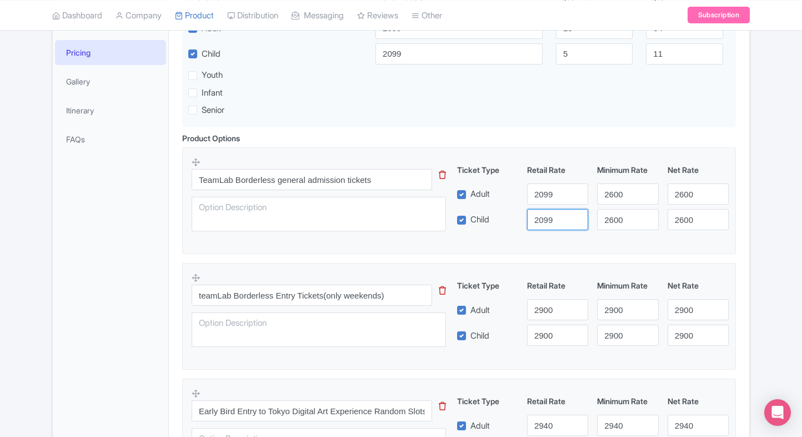
click at [542, 217] on input "2099" at bounding box center [557, 219] width 61 height 21
type input "2099"
click at [598, 195] on input "2600" at bounding box center [627, 193] width 61 height 21
paste input "099"
click at [598, 195] on input "2099" at bounding box center [627, 193] width 61 height 21
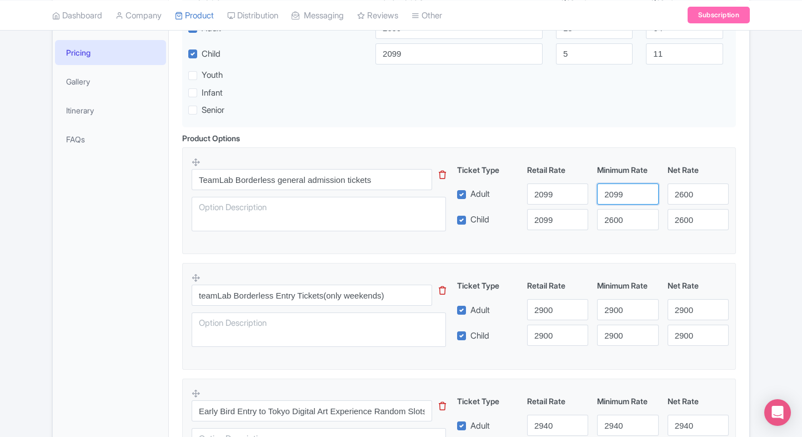
type input "2099"
click at [611, 216] on input "2600" at bounding box center [627, 219] width 61 height 21
paste input "099"
drag, startPoint x: 611, startPoint y: 216, endPoint x: 698, endPoint y: 185, distance: 92.6
click at [698, 185] on div "Ticket Type Retail Rate Minimum Rate Net Rate Adult 2099 2099 2600 Child 2099 2…" at bounding box center [593, 197] width 268 height 66
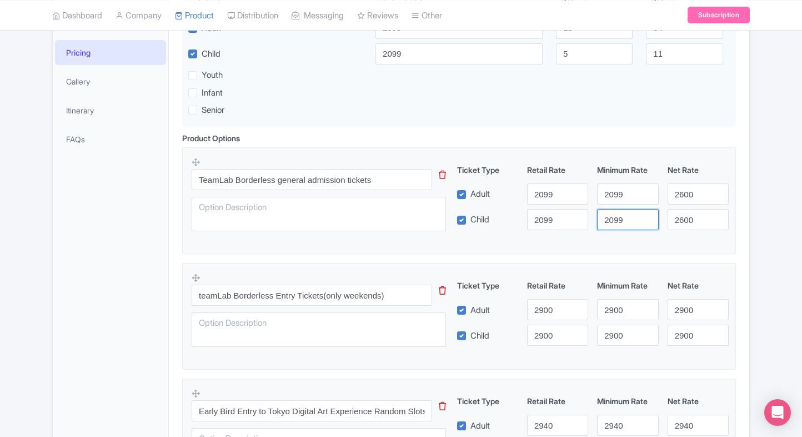
type input "2099"
click at [698, 185] on input "2600" at bounding box center [698, 193] width 61 height 21
paste input "2099"
click at [698, 185] on input "26002099" at bounding box center [698, 193] width 61 height 21
click at [696, 195] on input "26002099" at bounding box center [698, 193] width 61 height 21
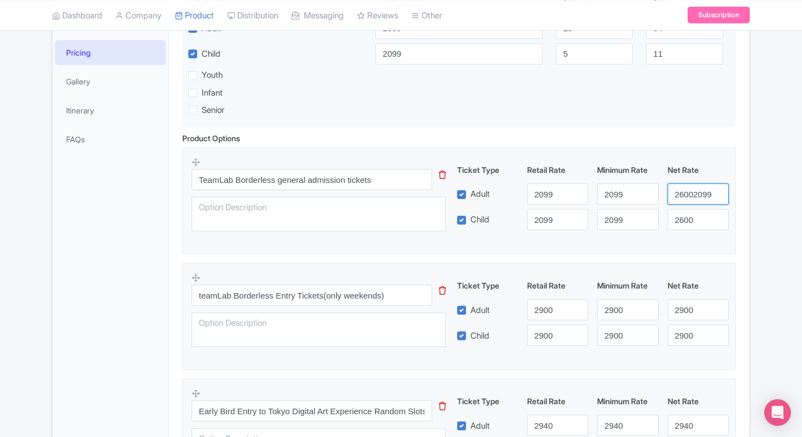
paste input "number"
type input "2099"
click at [696, 213] on input "2600" at bounding box center [698, 219] width 61 height 21
paste input "2099"
click at [696, 213] on input "26002099" at bounding box center [698, 219] width 61 height 21
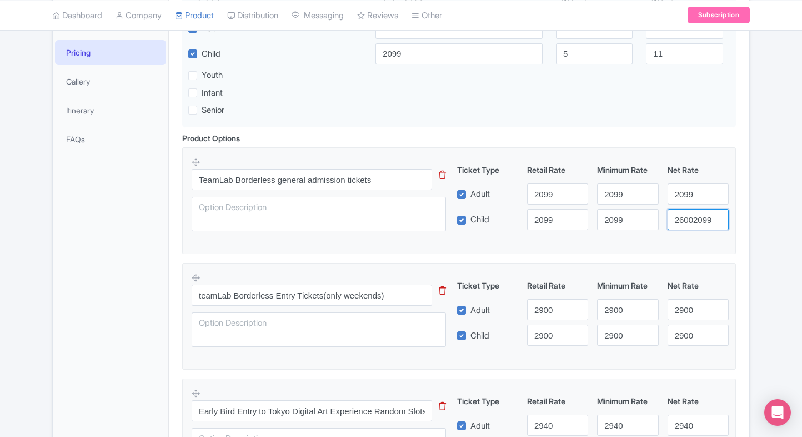
paste input "number"
type input "2099"
click at [740, 239] on div "Product Options i TeamLab Borderless general admission tickets This tip has not…" at bounding box center [459, 436] width 567 height 609
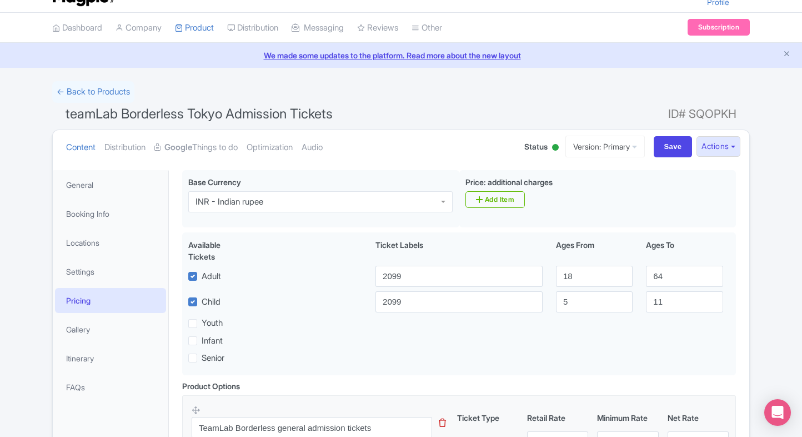
scroll to position [0, 0]
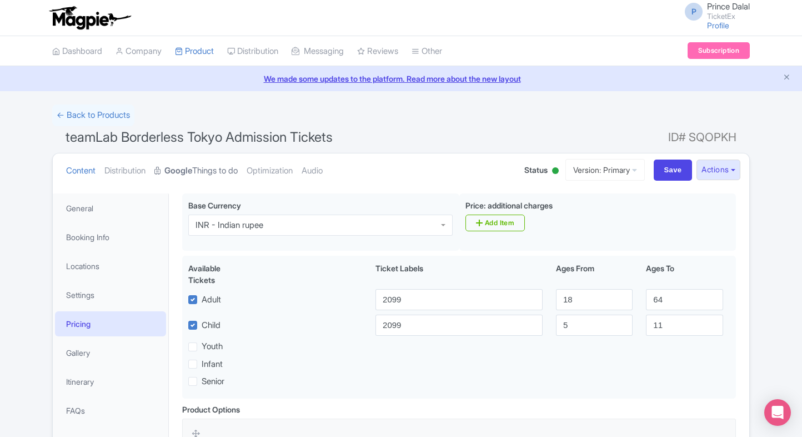
click at [209, 178] on link "Google Things to do" at bounding box center [195, 170] width 83 height 35
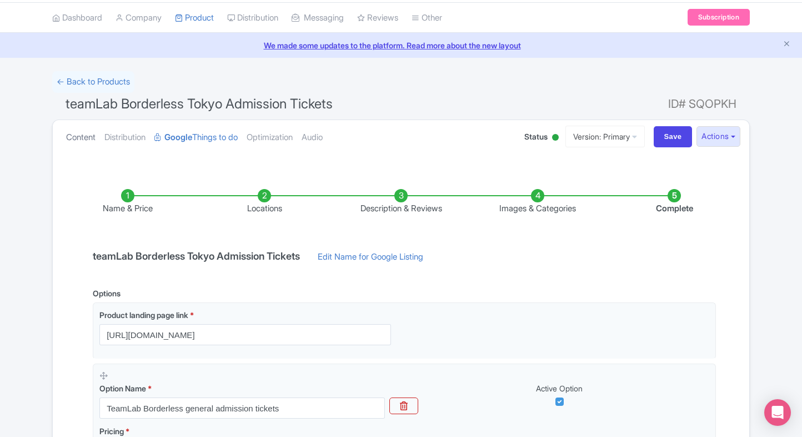
scroll to position [18, 0]
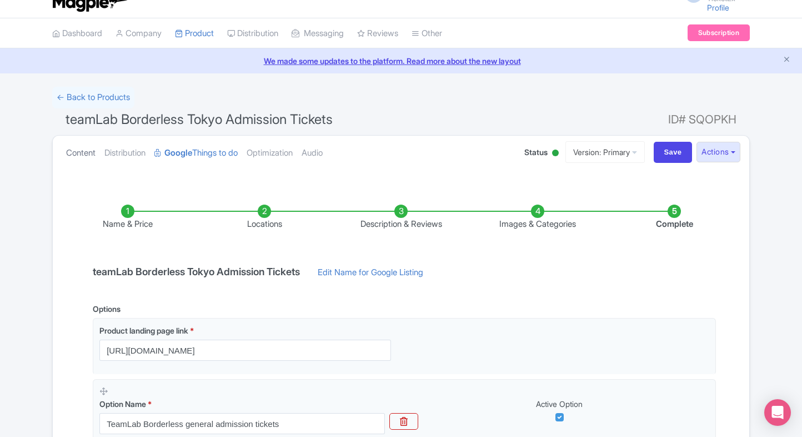
click at [89, 149] on link "Content" at bounding box center [80, 153] width 29 height 35
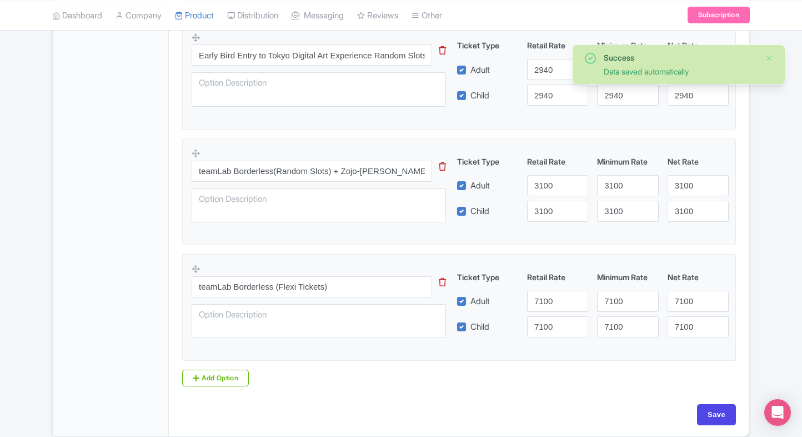
scroll to position [639, 0]
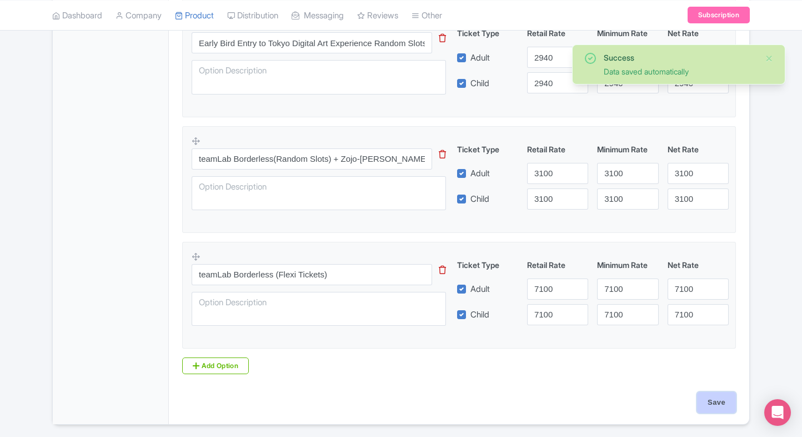
click at [715, 404] on input "Save" at bounding box center [716, 402] width 39 height 21
type input "Saving..."
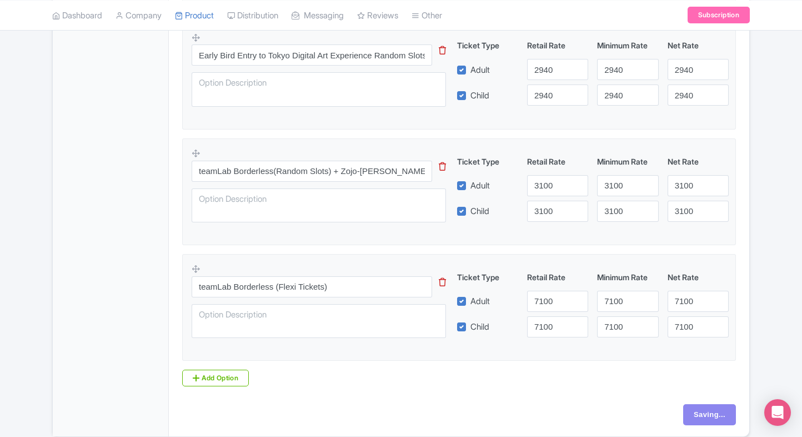
scroll to position [632, 0]
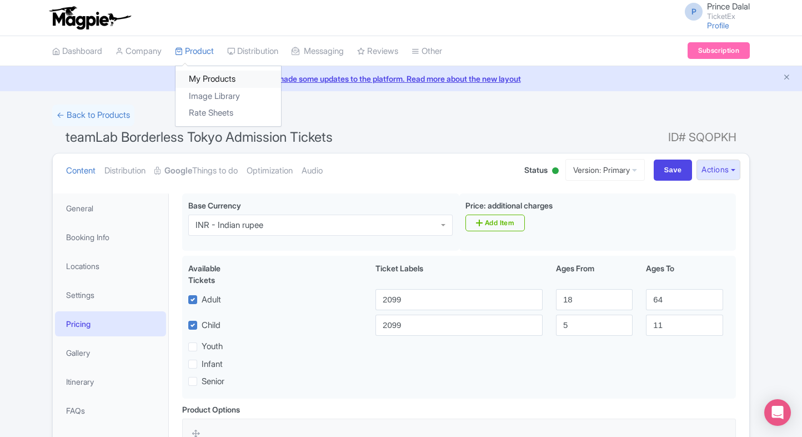
click at [193, 71] on link "My Products" at bounding box center [229, 79] width 106 height 17
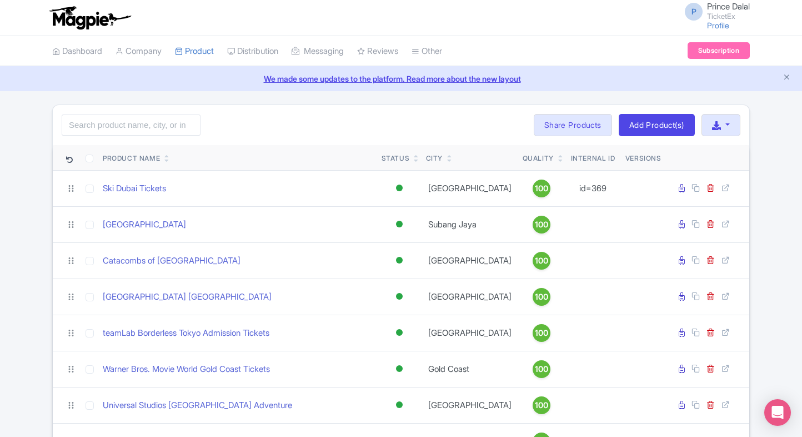
click at [0, 116] on html "P Prince Dalal TicketEx Profile Users Settings Sign out Dashboard Company Produ…" at bounding box center [401, 218] width 802 height 437
